Goal: Task Accomplishment & Management: Manage account settings

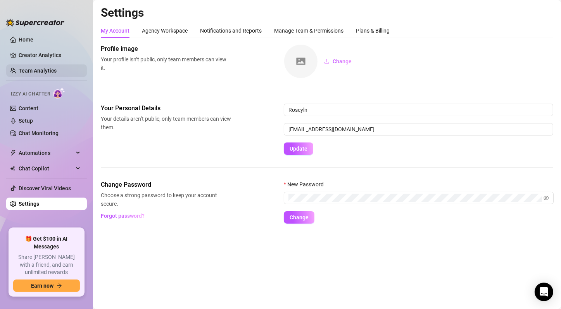
click at [41, 69] on link "Team Analytics" at bounding box center [38, 70] width 38 height 6
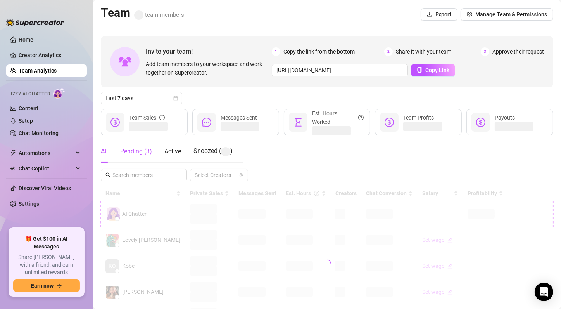
click at [140, 153] on div "Pending ( 3 )" at bounding box center [136, 151] width 32 height 9
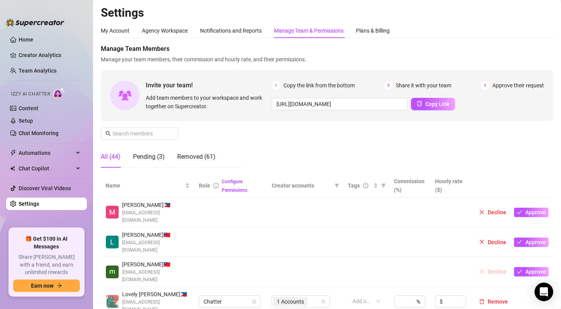
click at [488, 268] on span "Decline" at bounding box center [497, 271] width 19 height 6
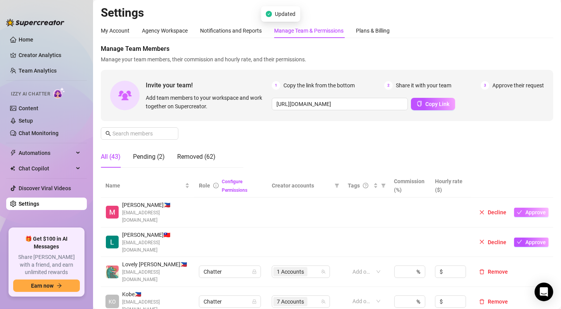
click at [531, 210] on span "Approve" at bounding box center [535, 212] width 21 height 6
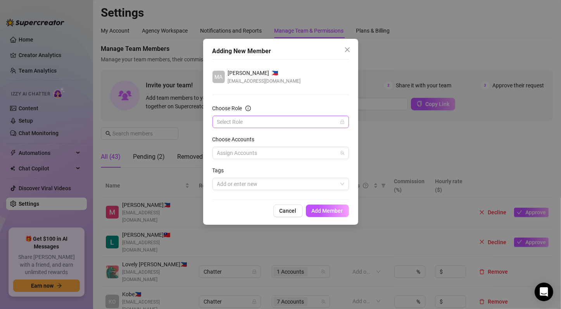
click at [262, 122] on input "Choose Role" at bounding box center [277, 122] width 120 height 12
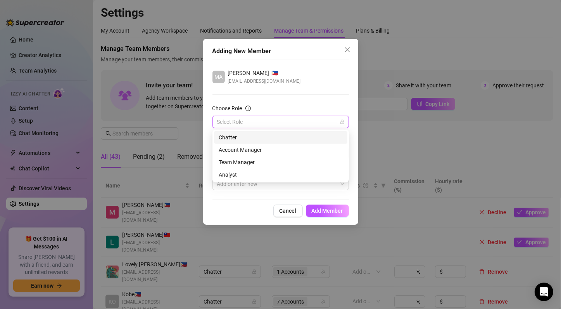
click at [252, 135] on div "Chatter" at bounding box center [281, 137] width 124 height 9
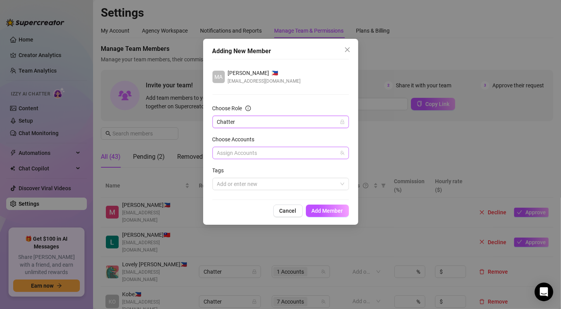
click at [259, 157] on div at bounding box center [276, 152] width 125 height 11
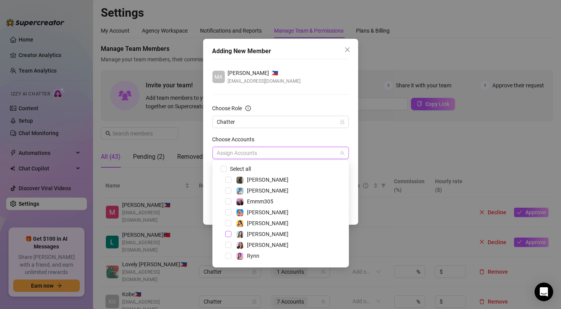
click at [231, 233] on span "Select tree node" at bounding box center [228, 234] width 6 height 6
click at [316, 138] on div "Choose Accounts" at bounding box center [281, 141] width 137 height 12
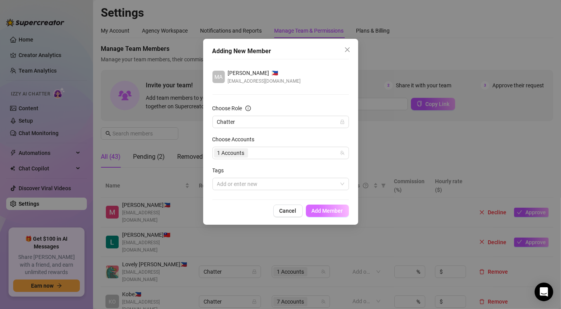
click at [325, 210] on span "Add Member" at bounding box center [327, 210] width 31 height 6
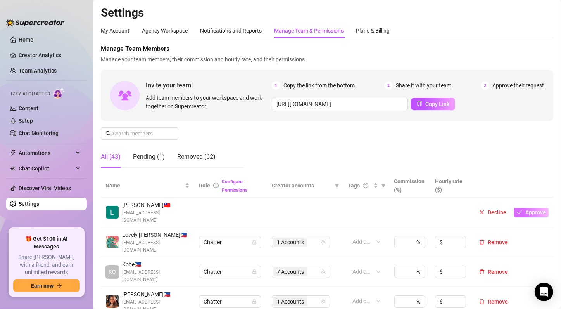
click at [525, 209] on span "Approve" at bounding box center [535, 212] width 21 height 6
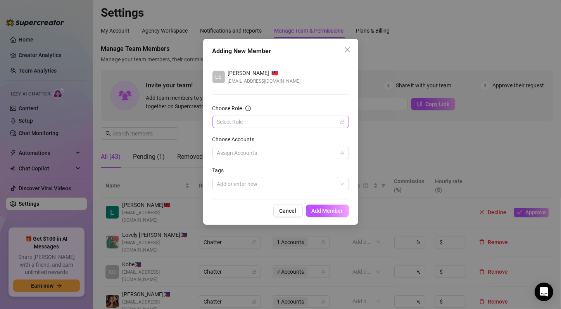
click at [254, 118] on input "Choose Role" at bounding box center [277, 122] width 120 height 12
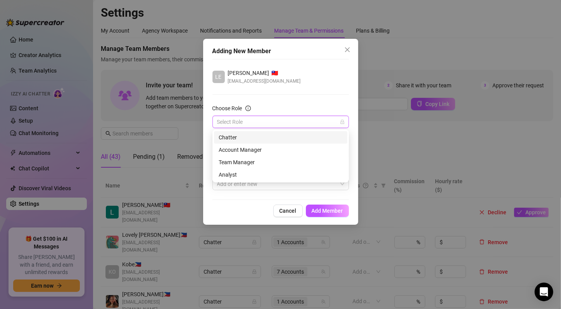
click at [249, 137] on div "Chatter" at bounding box center [281, 137] width 124 height 9
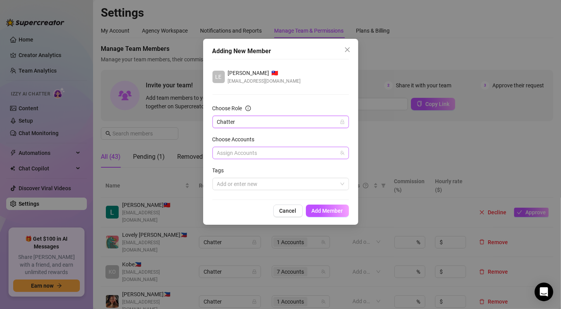
click at [254, 153] on div at bounding box center [276, 152] width 125 height 11
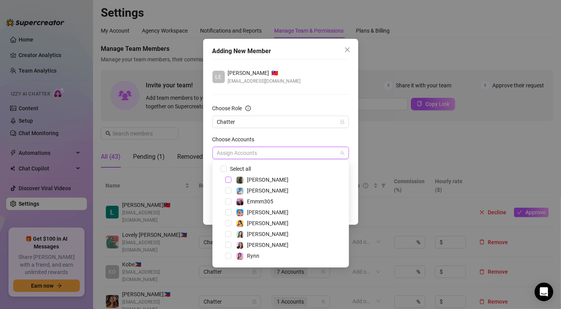
click at [228, 181] on span "Select tree node" at bounding box center [228, 179] width 6 height 6
click at [315, 137] on div "Choose Accounts" at bounding box center [281, 141] width 137 height 12
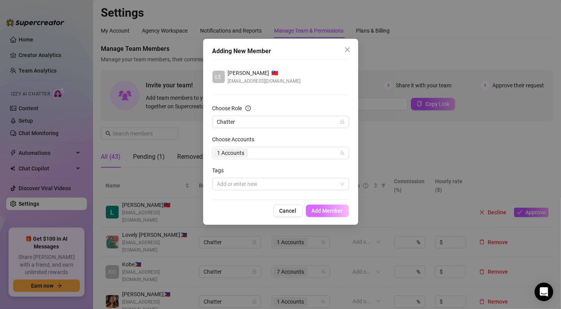
click at [323, 212] on span "Add Member" at bounding box center [327, 210] width 31 height 6
